Goal: Information Seeking & Learning: Check status

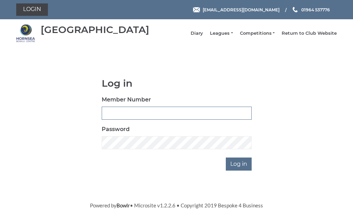
click at [159, 115] on input "Member Number" at bounding box center [177, 113] width 150 height 13
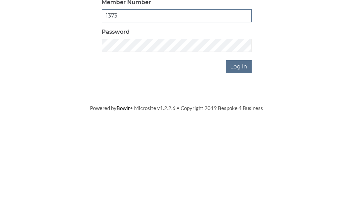
type input "1373"
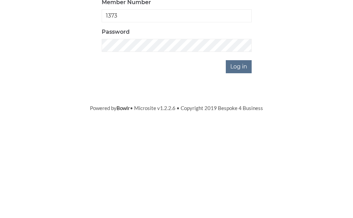
click at [247, 158] on input "Log in" at bounding box center [239, 164] width 26 height 13
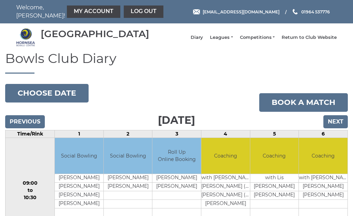
click at [85, 14] on link "My Account" at bounding box center [93, 12] width 53 height 12
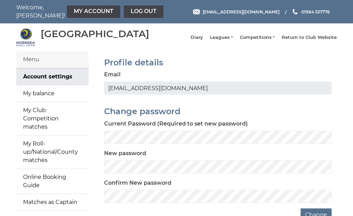
click at [61, 100] on link "My balance" at bounding box center [52, 93] width 72 height 17
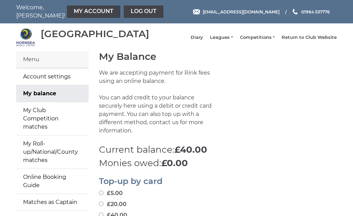
click at [232, 41] on link "Leagues" at bounding box center [221, 37] width 23 height 6
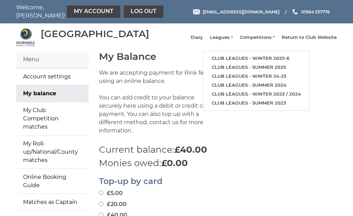
click at [271, 60] on link "Club leagues - Winter 2025-6" at bounding box center [256, 58] width 106 height 9
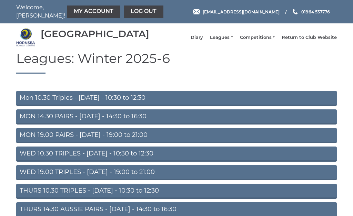
click at [87, 102] on link "Mon 10.30 Triples - [DATE] - 10:30 to 12:30" at bounding box center [176, 98] width 320 height 15
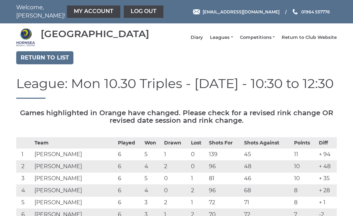
click at [124, 13] on link "Log out" at bounding box center [144, 12] width 40 height 12
